Goal: Transaction & Acquisition: Purchase product/service

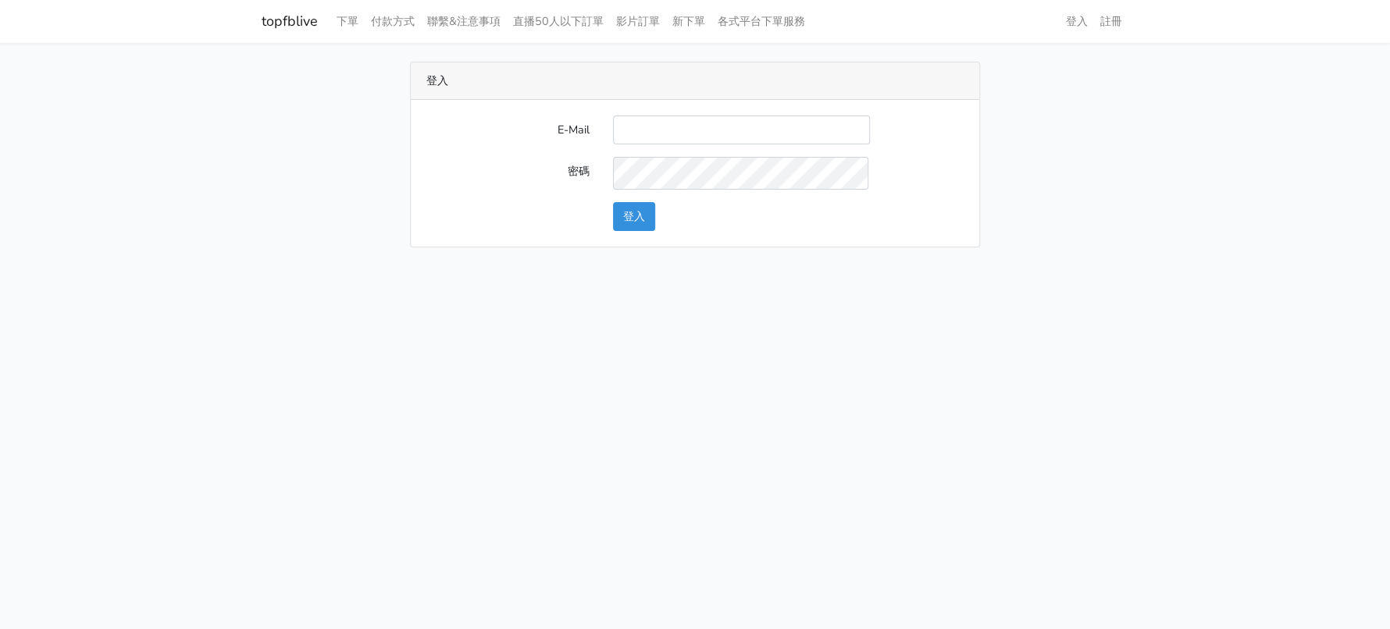
click at [667, 144] on input "E-Mail" at bounding box center [741, 130] width 257 height 29
click at [691, 144] on input "E-Mail" at bounding box center [741, 130] width 257 height 29
type input "a0930115212@gmail.com"
click at [644, 231] on button "登入" at bounding box center [634, 216] width 42 height 29
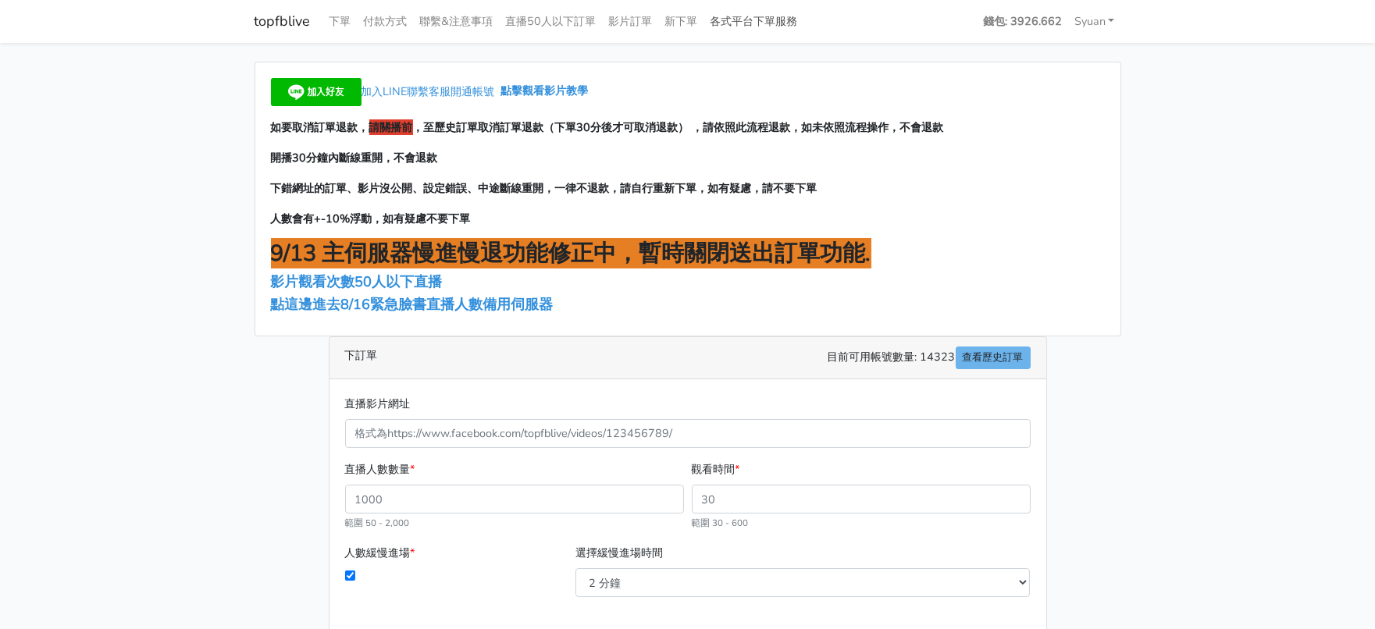
click at [804, 22] on link "各式平台下單服務" at bounding box center [754, 21] width 100 height 30
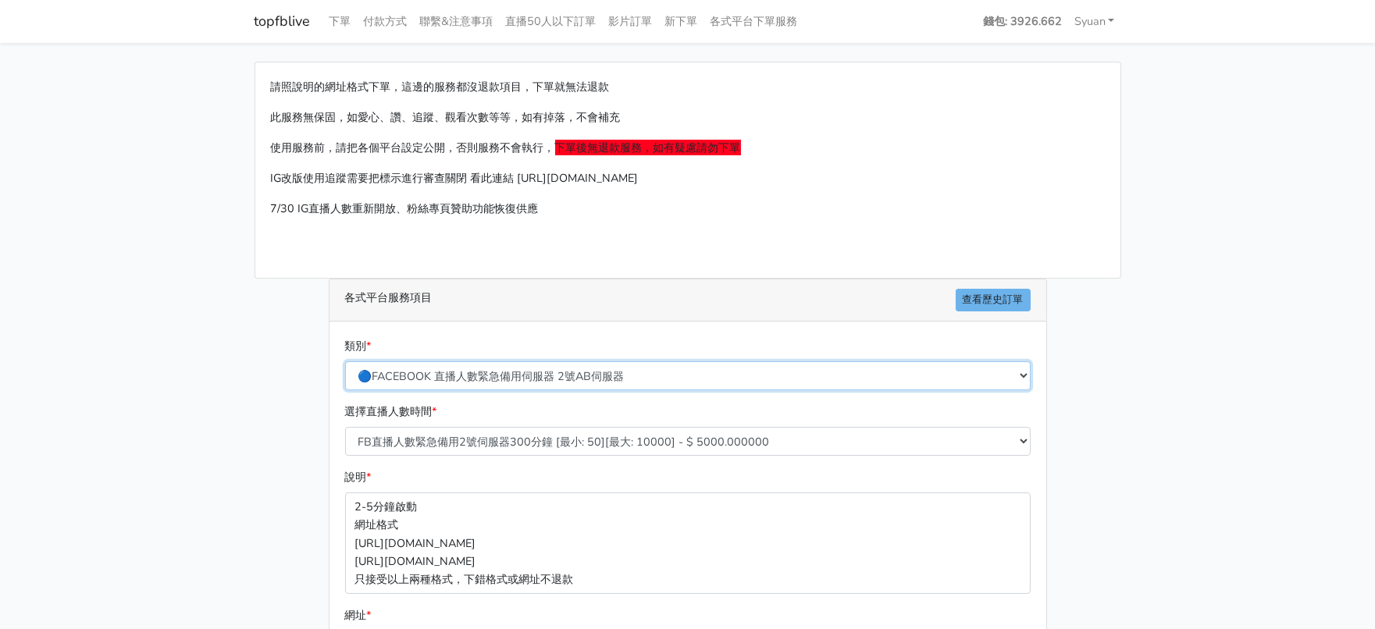
click at [503, 390] on select "🔵FACEBOOK 直播人數緊急備用伺服器 2號AB伺服器 🔵FACEBOOK 網軍專用貼文留言 安全保密 🔵9/30 FACEBOOK 直播人數緩慢進場緩慢…" at bounding box center [687, 375] width 685 height 29
select select "🔵2/12新增FACEBOOK 直播人數緊急備用伺服器 SC伺服器"
click at [346, 390] on select "🔵FACEBOOK 直播人數緊急備用伺服器 2號AB伺服器 🔵FACEBOOK 網軍專用貼文留言 安全保密 🔵9/30 FACEBOOK 直播人數緩慢進場緩慢…" at bounding box center [687, 375] width 685 height 29
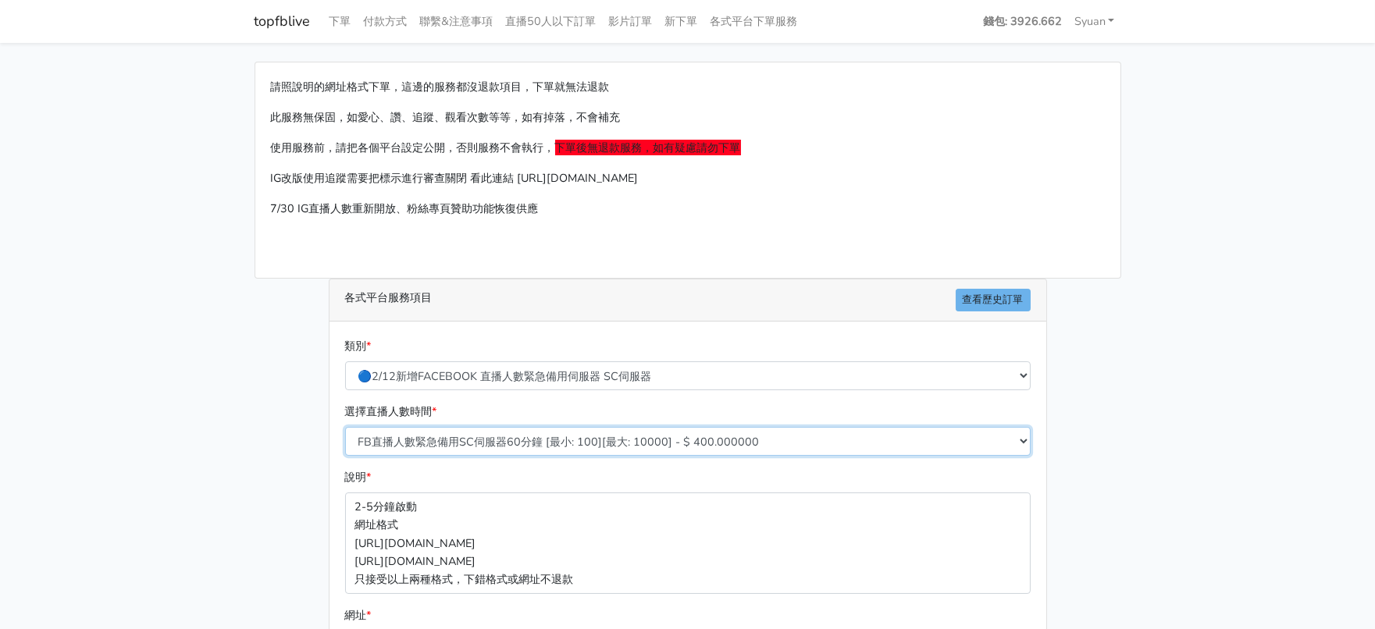
click at [493, 456] on select "FB直播人數緊急備用SC伺服器60分鐘 [最小: 100][最大: 10000] - $ 400.000000 FB直播人數緊急備用SC伺服器120分鐘 [最…" at bounding box center [687, 441] width 685 height 29
select select "636"
click at [346, 456] on select "FB直播人數緊急備用SC伺服器60分鐘 [最小: 100][最大: 10000] - $ 400.000000 FB直播人數緊急備用SC伺服器120分鐘 [最…" at bounding box center [687, 441] width 685 height 29
click at [90, 484] on main "請照說明的網址格式下單，這邊的服務都沒退款項目，下單就無法退款 此服務無保固，如愛心、讚、追蹤、觀看次數等等，如有掉落，不會補充 使用服務前，請把各個平台設定…" at bounding box center [687, 463] width 1375 height 841
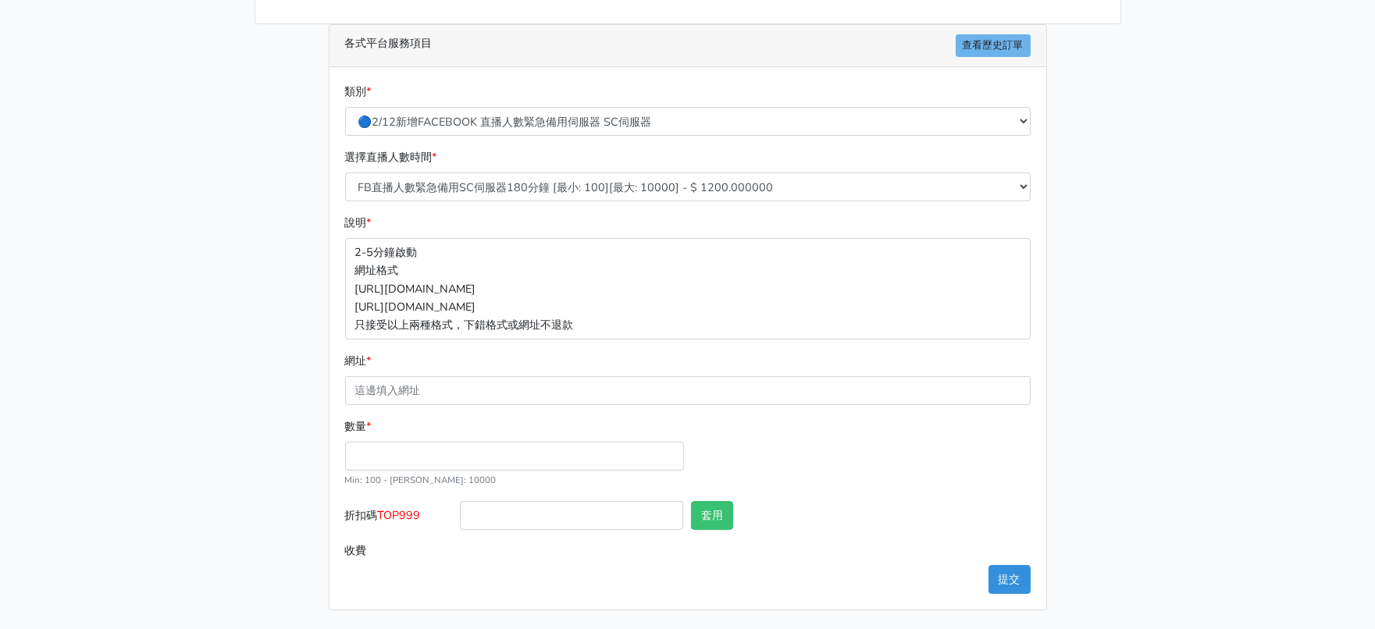
scroll to position [361, 0]
click at [419, 442] on input "數量 *" at bounding box center [514, 456] width 339 height 29
type input "300"
type input "360.000"
click at [409, 507] on span "TOP999" at bounding box center [399, 515] width 43 height 16
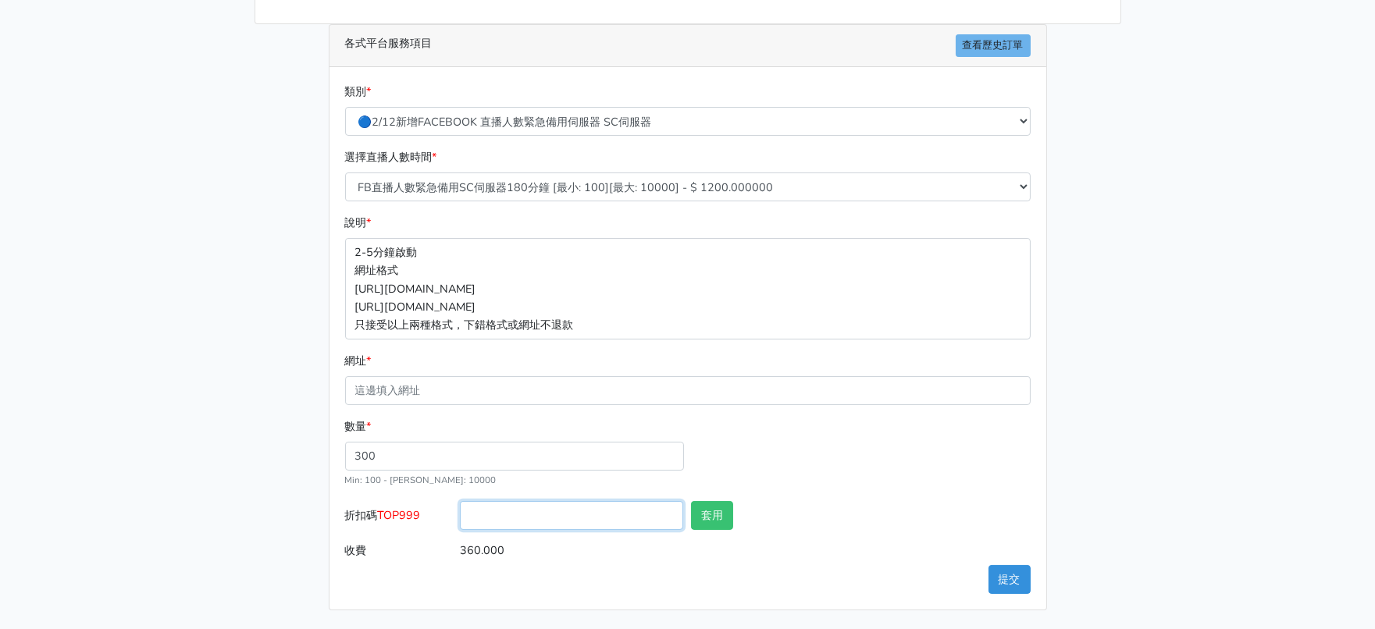
click at [460, 501] on input "折扣碼 TOP999" at bounding box center [571, 515] width 223 height 29
click at [409, 507] on span "TOP999" at bounding box center [399, 515] width 43 height 16
click at [460, 501] on input "折扣碼 TOP999" at bounding box center [571, 515] width 223 height 29
copy span "TOP999"
click at [488, 501] on input "折扣碼 TOP999" at bounding box center [571, 515] width 223 height 29
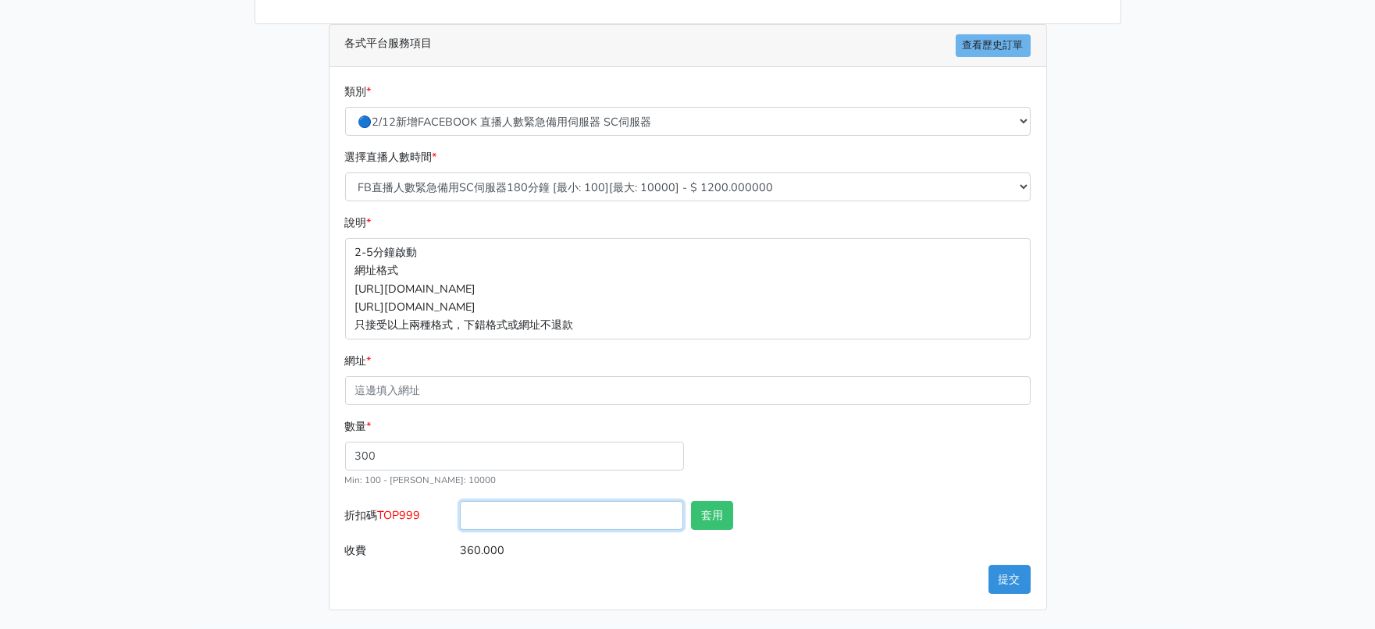
paste input "TOP999"
type input "TOP999"
click at [726, 501] on button "套用" at bounding box center [712, 515] width 42 height 29
type input "套用失敗"
click at [133, 457] on main "請照說明的網址格式下單，這邊的服務都沒退款項目，下單就無法退款 此服務無保固，如愛心、讚、追蹤、觀看次數等等，如有掉落，不會補充 使用服務前，請把各個平台設定…" at bounding box center [687, 208] width 1375 height 841
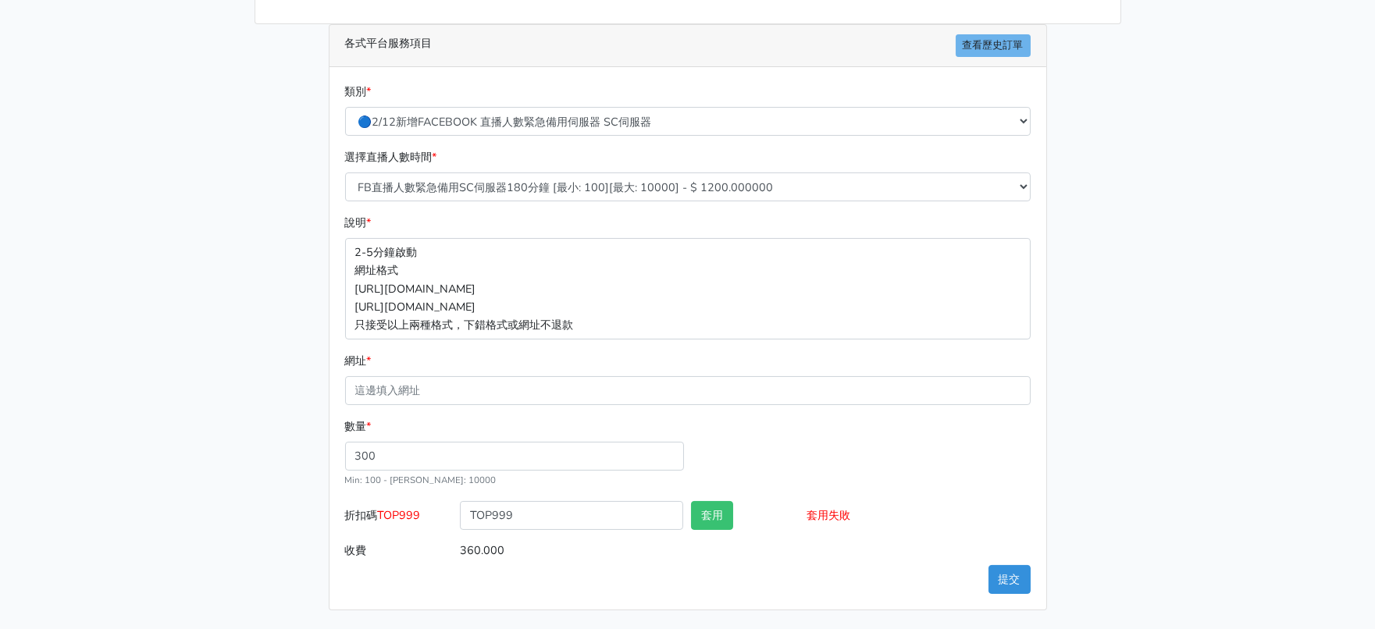
click at [529, 352] on div "網址 *" at bounding box center [687, 378] width 685 height 53
click at [476, 378] on form "類別 * 🔵FACEBOOK 直播人數緊急備用伺服器 2號AB伺服器 🔵FACEBOOK 網軍專用貼文留言 安全保密 🔵9/30 FACEBOOK 直播人數緩…" at bounding box center [687, 324] width 685 height 482
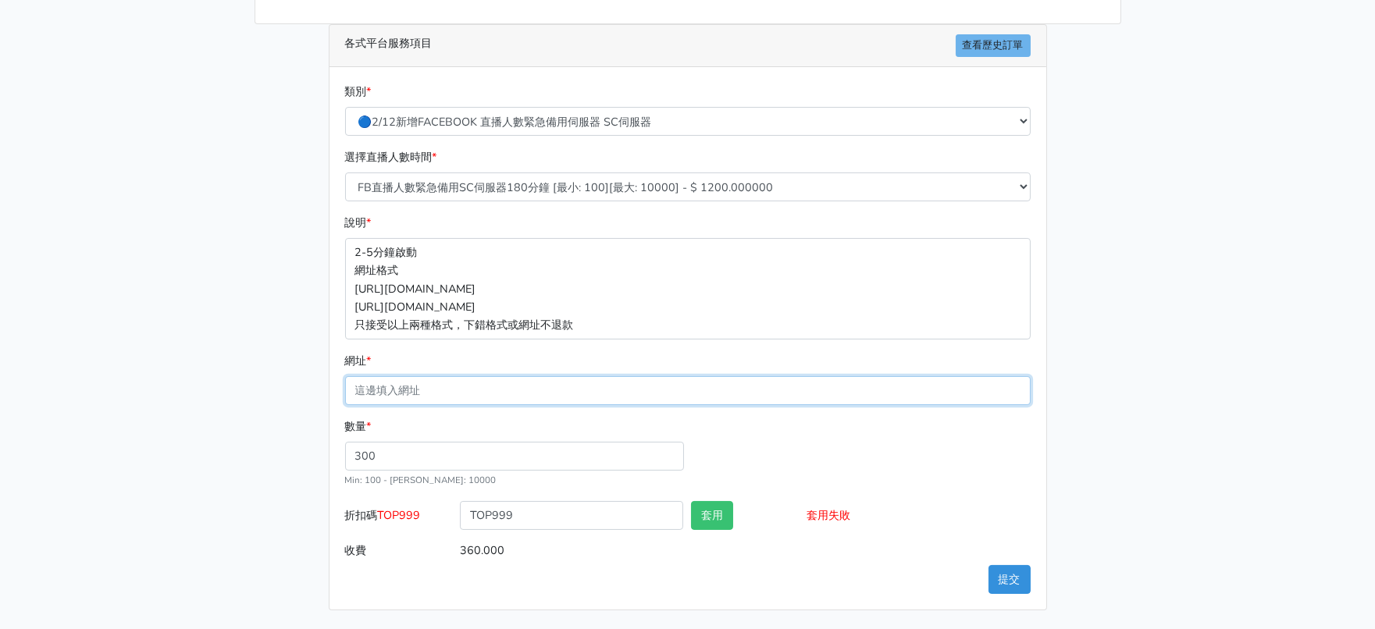
click at [479, 376] on input "網址 *" at bounding box center [687, 390] width 685 height 29
paste input "[URL][DOMAIN_NAME]"
type input "[URL][DOMAIN_NAME]"
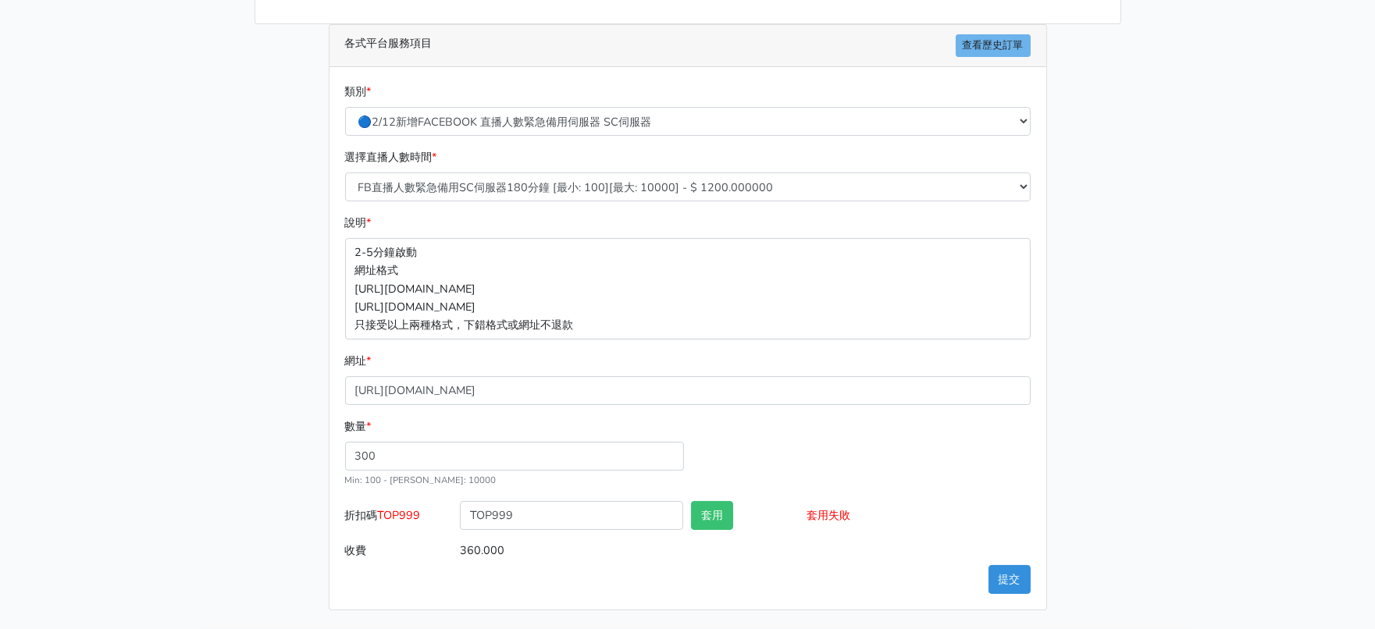
click at [225, 347] on main "請照說明的網址格式下單，這邊的服務都沒退款項目，下單就無法退款 此服務無保固，如愛心、讚、追蹤、觀看次數等等，如有掉落，不會補充 使用服務前，請把各個平台設定…" at bounding box center [687, 208] width 1375 height 841
click at [1003, 574] on button "提交" at bounding box center [1009, 579] width 42 height 29
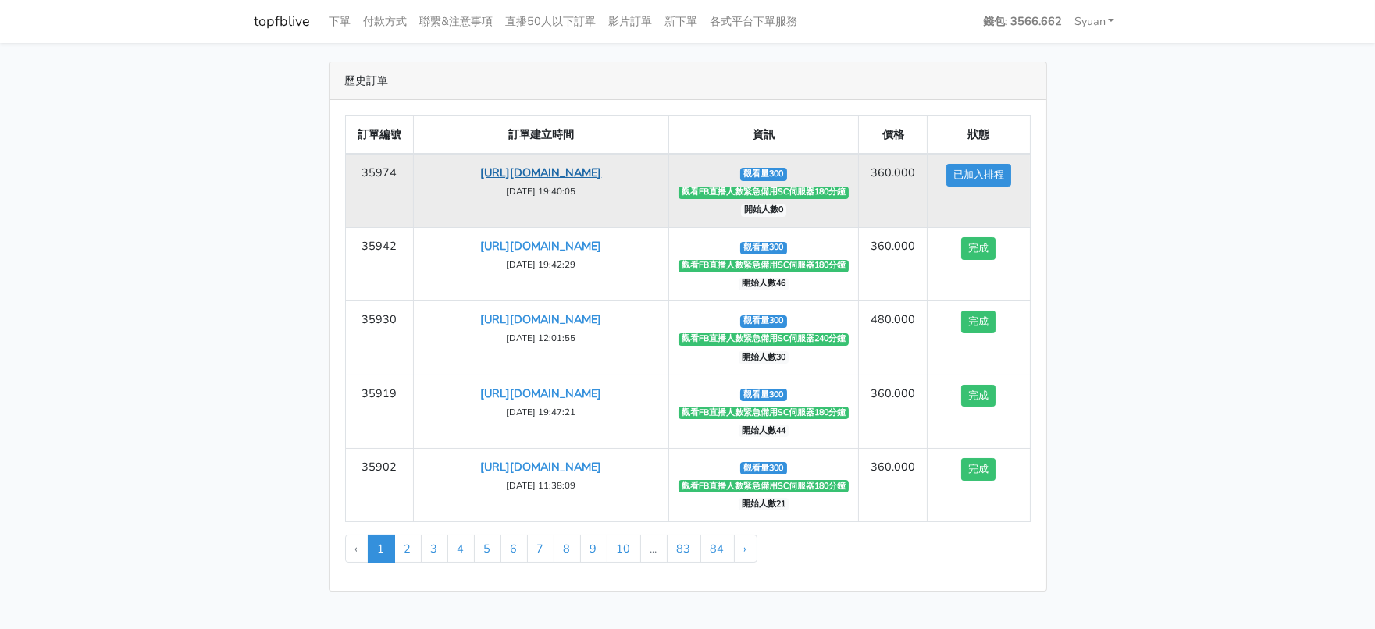
click at [507, 180] on link "[URL][DOMAIN_NAME]" at bounding box center [540, 173] width 121 height 16
click at [913, 228] on td "360.000" at bounding box center [893, 191] width 69 height 74
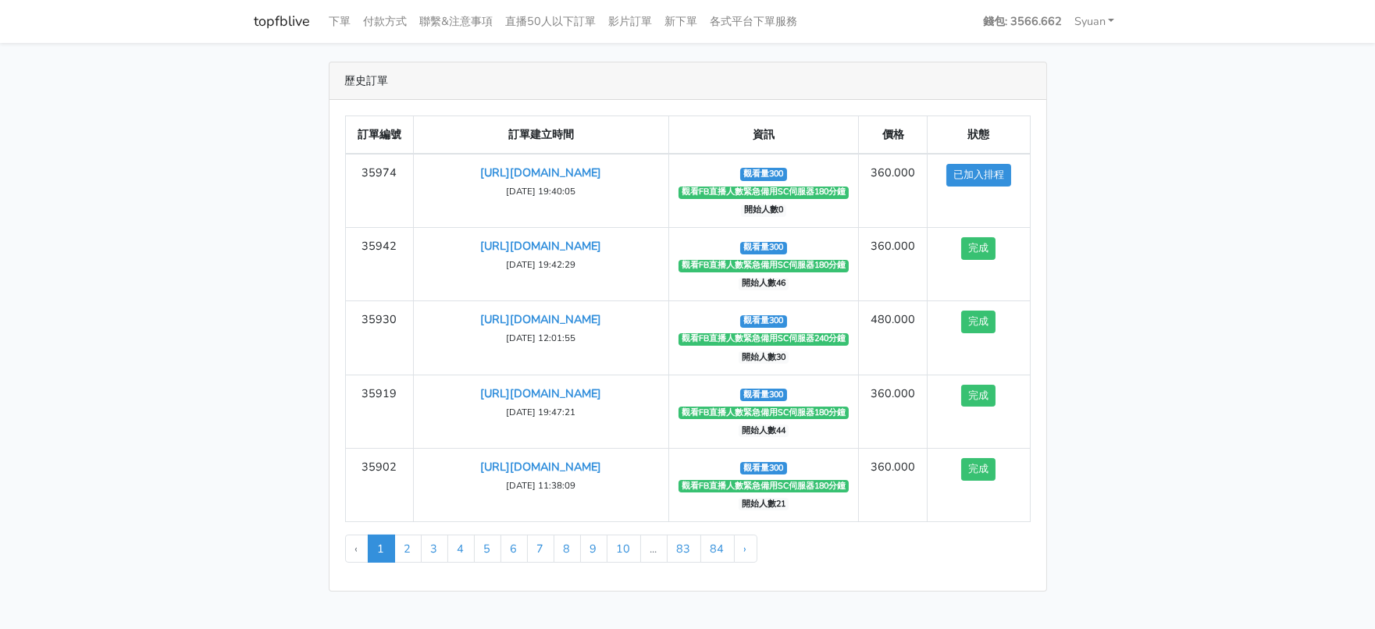
click at [1161, 300] on main "歷史訂單 訂單編號 訂單建立時間 資訊 價格 狀態 35974 [URL][DOMAIN_NAME] ‹" at bounding box center [687, 327] width 1375 height 568
click at [1210, 308] on main "歷史訂單 訂單編號 訂單建立時間 資訊 價格 狀態 35974 [URL][DOMAIN_NAME] ‹" at bounding box center [687, 327] width 1375 height 568
